Goal: Task Accomplishment & Management: Manage account settings

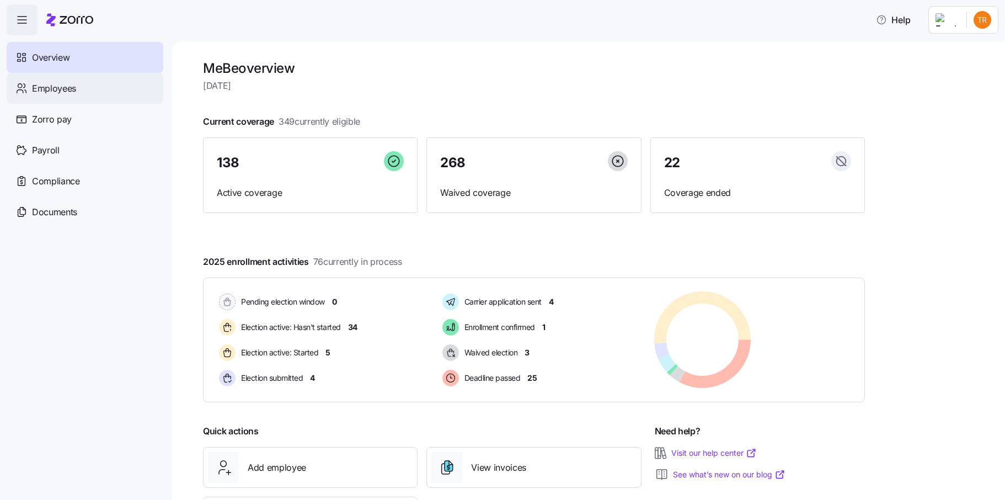
click at [103, 95] on div "Employees" at bounding box center [85, 88] width 157 height 31
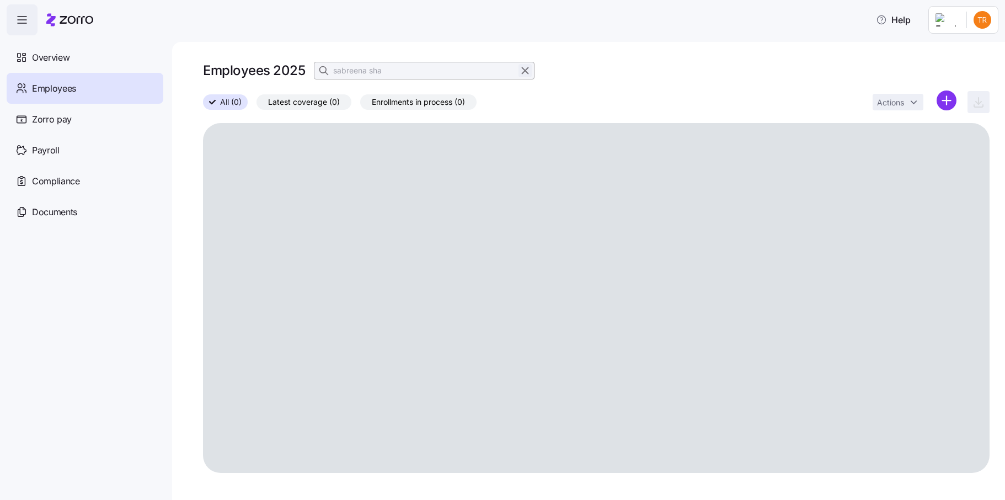
click at [525, 70] on icon "button" at bounding box center [525, 70] width 12 height 13
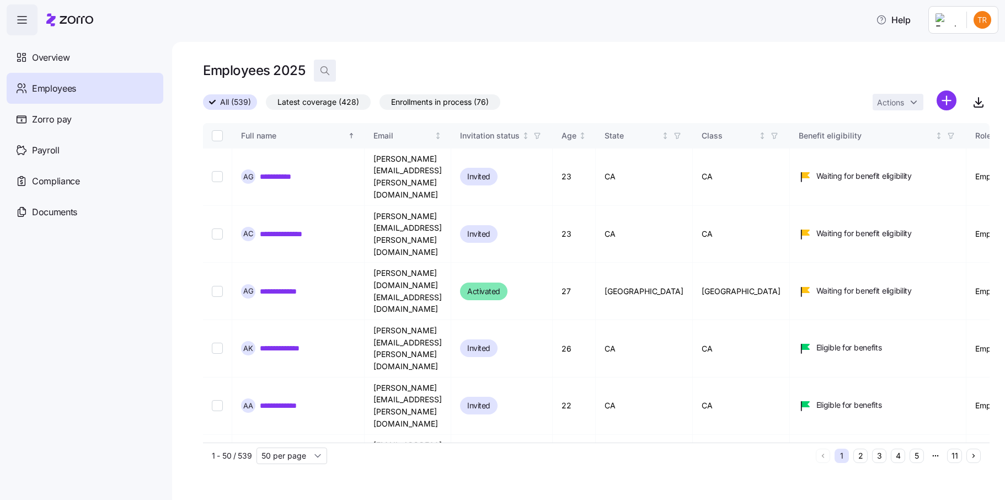
click at [322, 68] on icon "button" at bounding box center [324, 70] width 11 height 11
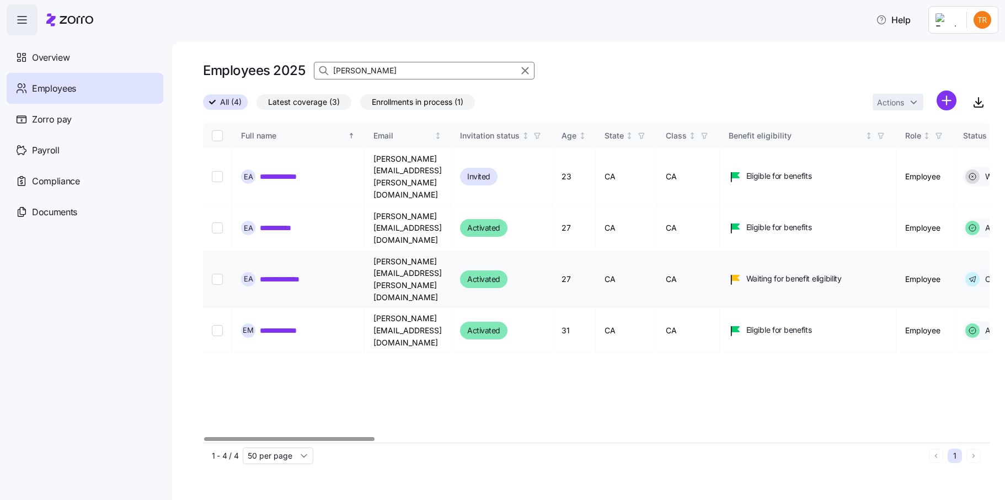
type input "[PERSON_NAME]"
click at [212, 273] on input "Select record 3" at bounding box center [217, 278] width 11 height 11
checkbox input "true"
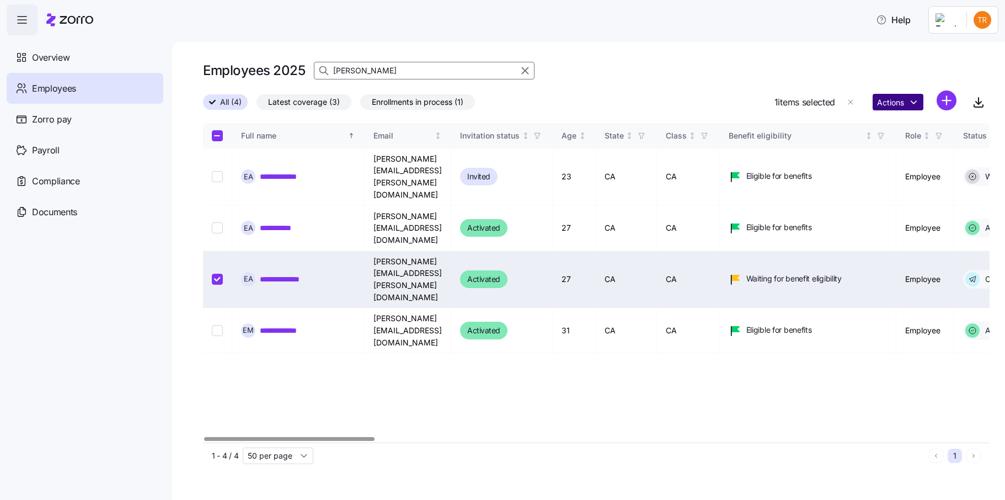
click at [889, 102] on html "**********" at bounding box center [502, 246] width 1005 height 493
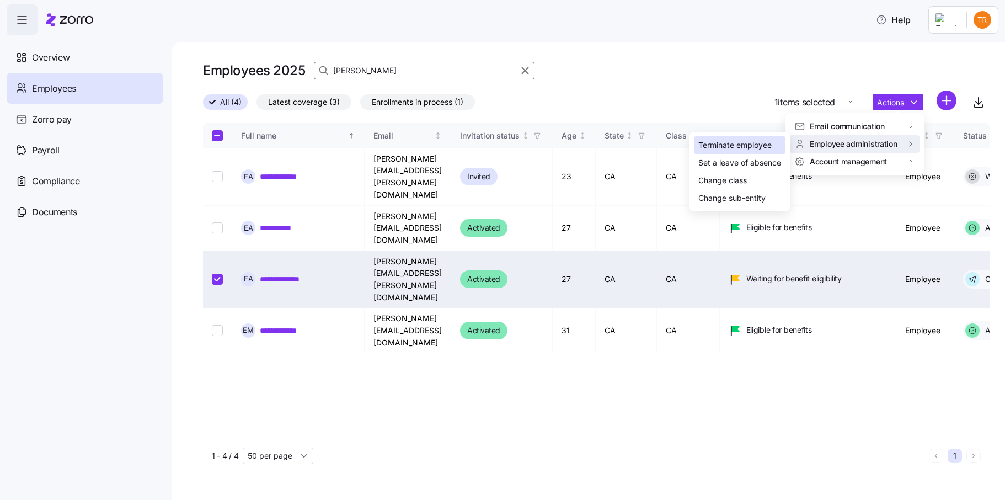
click at [747, 145] on div "Terminate employee" at bounding box center [734, 145] width 73 height 12
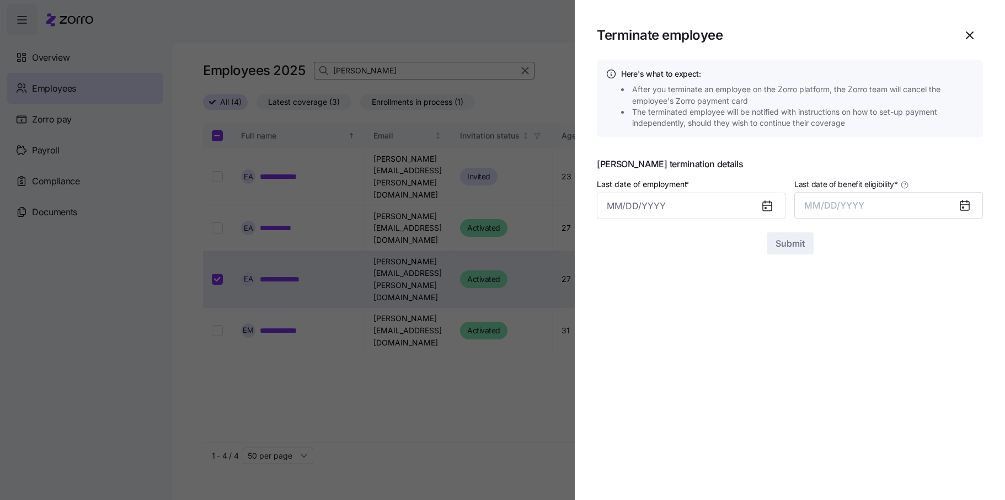
click at [763, 205] on icon at bounding box center [766, 205] width 9 height 0
click at [715, 205] on input "Last date of employment *" at bounding box center [691, 205] width 189 height 26
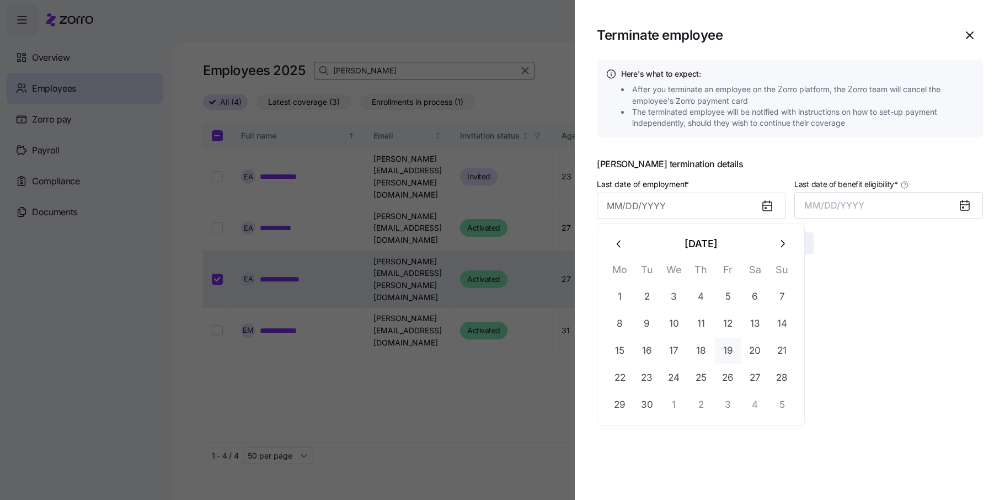
click at [726, 350] on button "19" at bounding box center [728, 350] width 26 height 26
type input "[DATE]"
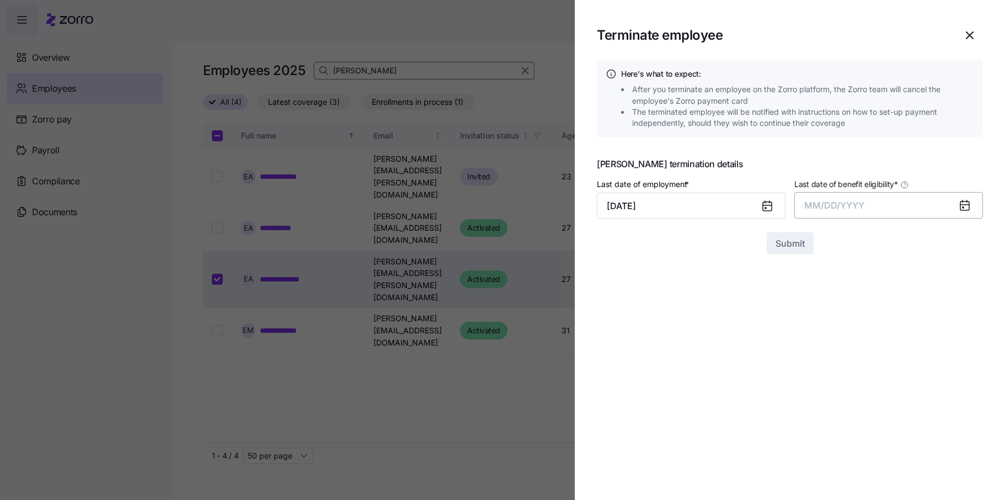
click at [858, 200] on span "MM/DD/YYYY" at bounding box center [834, 205] width 60 height 11
click at [951, 325] on button "Sep" at bounding box center [961, 328] width 63 height 26
click at [788, 251] on button "Submit" at bounding box center [789, 243] width 47 height 22
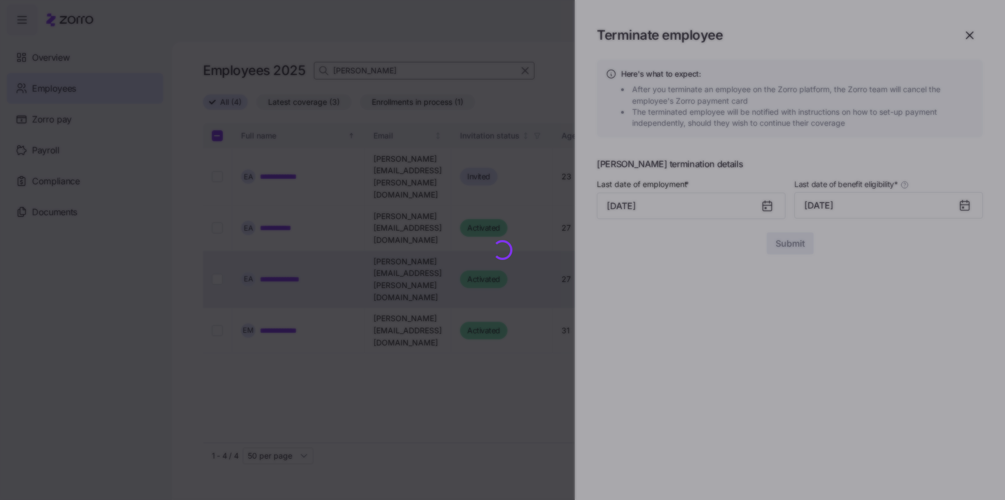
checkbox input "false"
